Goal: Obtain resource: Obtain resource

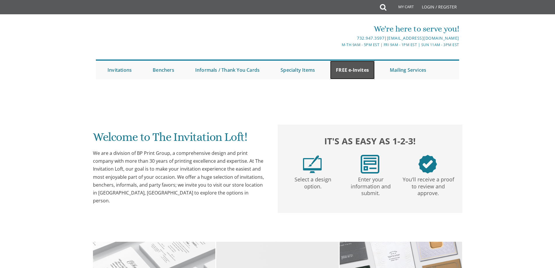
click at [355, 69] on link "FREE e-Invites" at bounding box center [352, 70] width 45 height 19
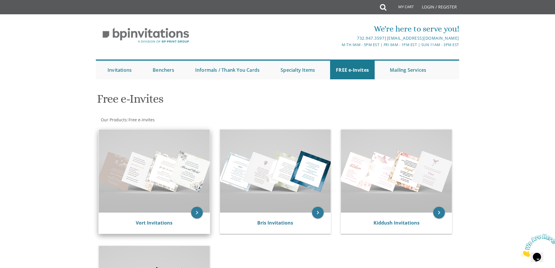
click at [177, 176] on img at bounding box center [154, 170] width 111 height 83
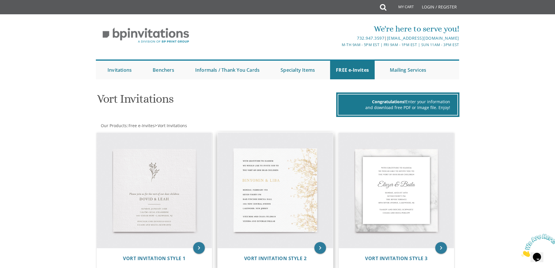
click at [291, 157] on img at bounding box center [274, 189] width 115 height 115
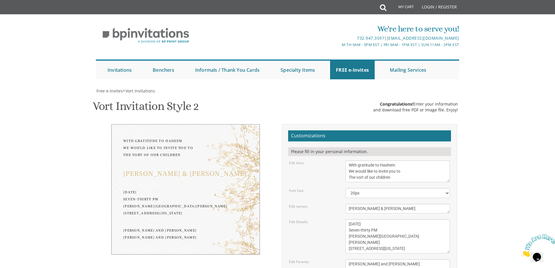
scroll to position [58, 0]
click at [150, 170] on div "Binyomin & Liba" at bounding box center [185, 173] width 125 height 7
click at [158, 170] on div "Binyomin & Liba" at bounding box center [185, 173] width 125 height 7
click at [388, 204] on textarea "Binyomin & Liba" at bounding box center [397, 209] width 104 height 10
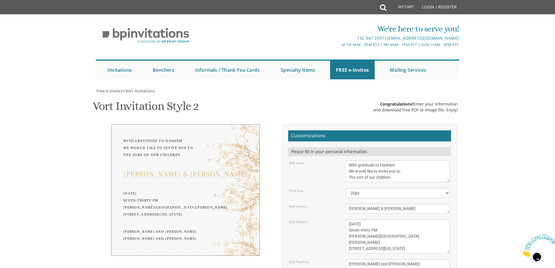
drag, startPoint x: 386, startPoint y: 152, endPoint x: 315, endPoint y: 149, distance: 70.8
click at [315, 204] on div "Edit names: Binyomin & Liba" at bounding box center [368, 209] width 169 height 10
type textarea "R"
click at [512, 146] on body "My Cart Total: View Cart Item(s) Submit My Cart Total: View Cart Item(s) Login …" at bounding box center [277, 245] width 555 height 491
click at [361, 204] on textarea "Binyomin & Liba" at bounding box center [397, 209] width 104 height 10
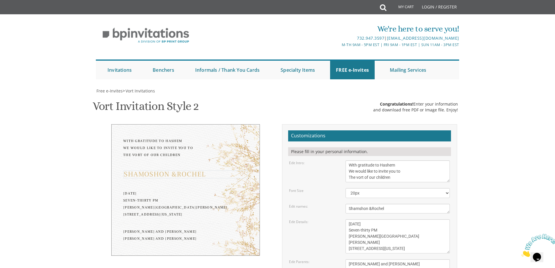
type textarea "Shamshon &Rochel"
click at [468, 158] on body "My Cart Total: View Cart Item(s) Submit My Cart Total: View Cart Item(s) Login …" at bounding box center [277, 245] width 555 height 491
click at [389, 188] on select "20px 30px 40px 50px" at bounding box center [397, 193] width 104 height 10
click at [499, 100] on body "My Cart Total: View Cart Item(s) Submit My Cart Total: View Cart Item(s) Login …" at bounding box center [277, 245] width 555 height 491
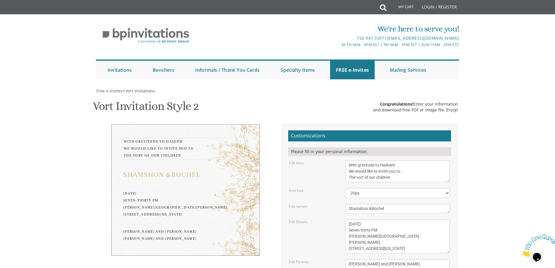
click at [413, 160] on textarea "With gratitude to Hashem We would like to invite you to The vort of our children" at bounding box center [397, 171] width 104 height 22
click at [404, 188] on select "20px 30px 40px 50px" at bounding box center [397, 193] width 104 height 10
click at [208, 226] on div "With gratitude to Hashem We would like to invite you to The vort of our childre…" at bounding box center [277, 230] width 367 height 212
click at [368, 259] on textarea "Yitzchok and Chaya Feldman Yehuda and Devorah Pollak" at bounding box center [397, 267] width 104 height 16
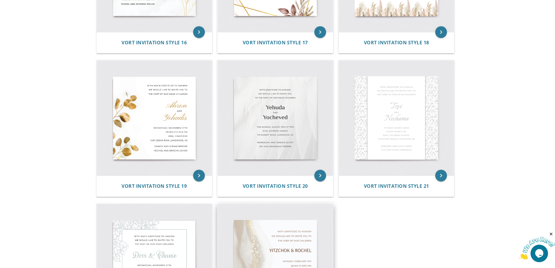
scroll to position [1128, 0]
